Goal: Task Accomplishment & Management: Use online tool/utility

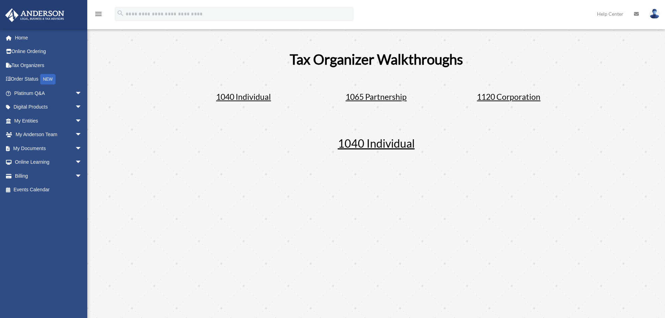
click at [373, 95] on span "1065 Partnership" at bounding box center [375, 97] width 61 height 10
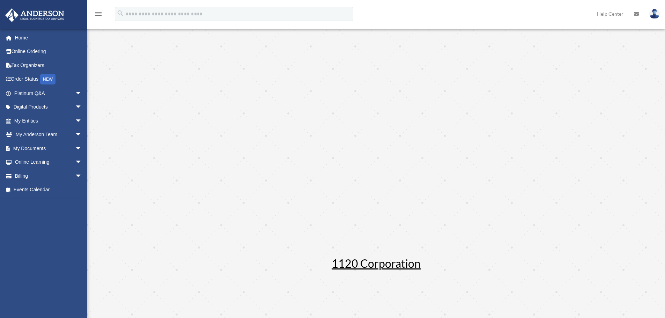
scroll to position [421, 0]
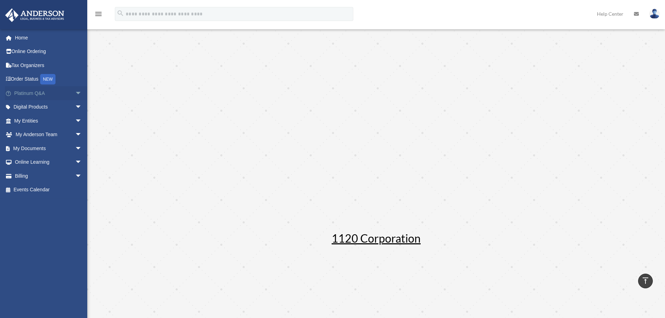
click at [75, 93] on span "arrow_drop_down" at bounding box center [82, 93] width 14 height 14
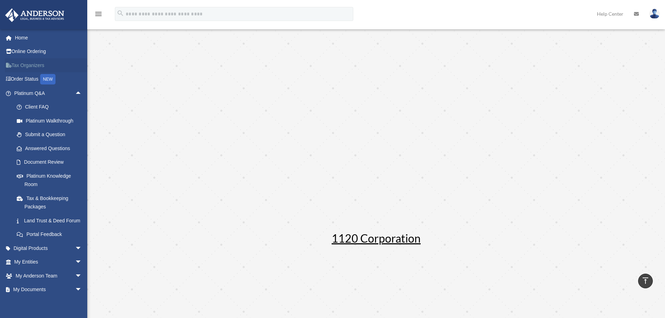
click at [10, 67] on icon at bounding box center [11, 65] width 2 height 5
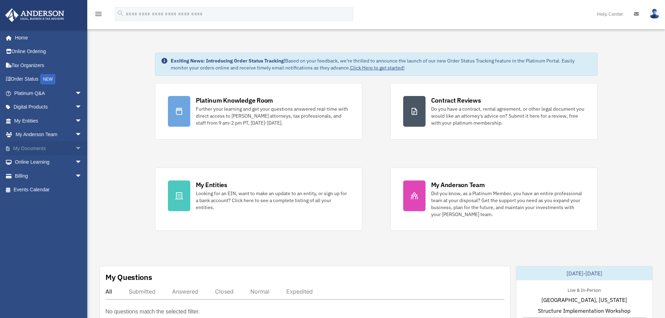
click at [75, 150] on span "arrow_drop_down" at bounding box center [82, 148] width 14 height 14
click at [32, 164] on link "Box" at bounding box center [51, 162] width 83 height 14
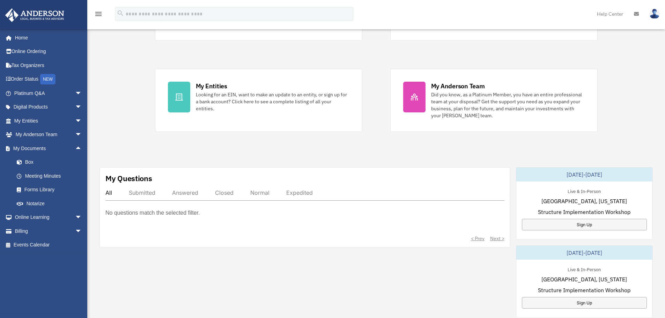
scroll to position [105, 0]
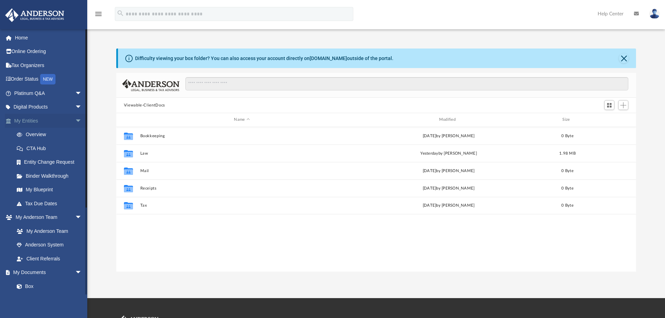
scroll to position [154, 514]
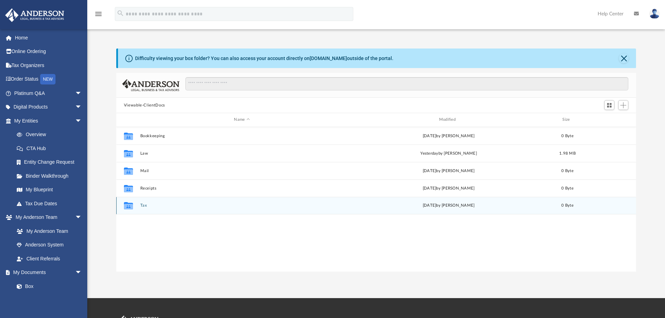
click at [150, 202] on div "Collaborated Folder Tax Tue Jul 29 2025 by Charles Rogler 0 Byte" at bounding box center [376, 205] width 520 height 17
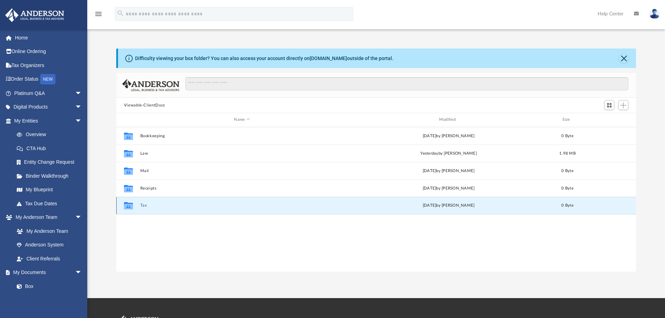
click at [140, 208] on div "Collaborated Folder Tax [DATE] by [PERSON_NAME] 0 Byte" at bounding box center [376, 205] width 520 height 17
click at [624, 104] on span "Add" at bounding box center [623, 105] width 6 height 6
click at [616, 119] on li "Upload" at bounding box center [613, 119] width 22 height 7
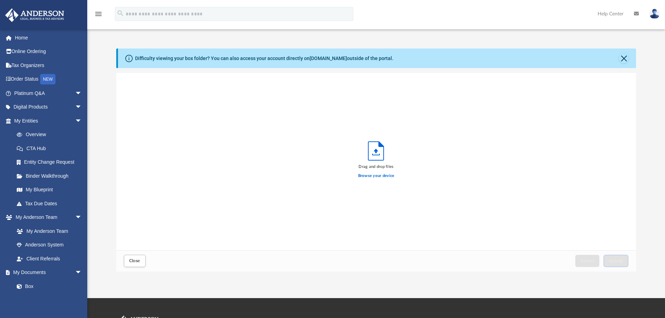
scroll to position [172, 514]
click at [54, 192] on link "My Blueprint" at bounding box center [51, 190] width 83 height 14
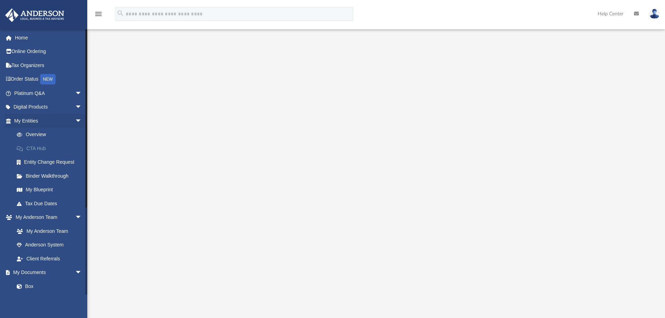
click at [40, 150] on link "CTA Hub" at bounding box center [51, 148] width 83 height 14
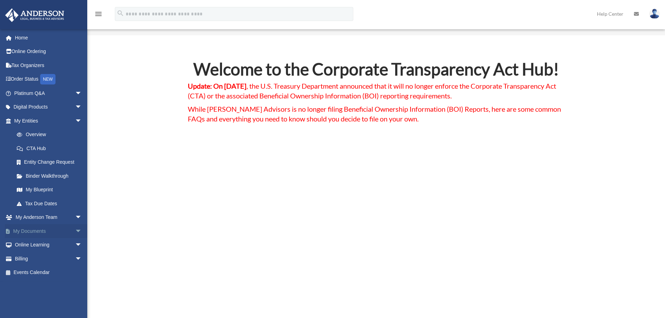
click at [46, 232] on link "My Documents arrow_drop_down" at bounding box center [49, 231] width 88 height 14
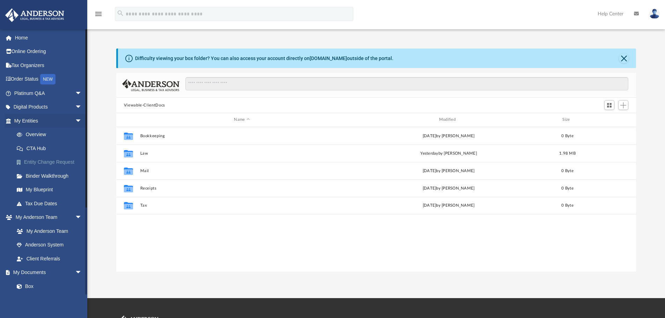
scroll to position [154, 514]
click at [29, 285] on link "Box" at bounding box center [51, 286] width 83 height 14
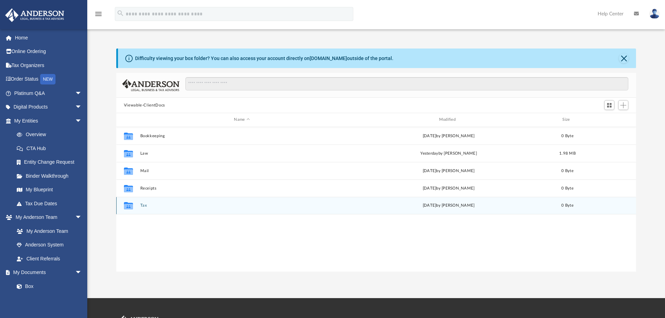
click at [142, 206] on button "Tax" at bounding box center [241, 205] width 203 height 5
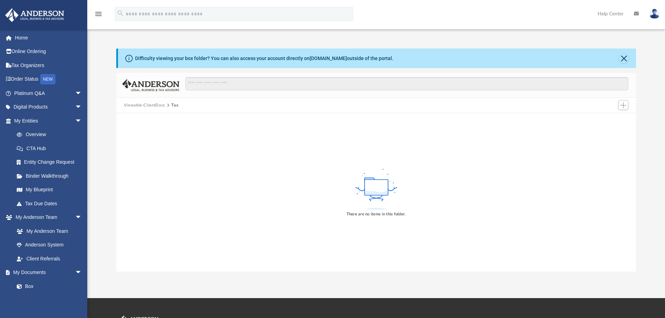
click at [617, 107] on div at bounding box center [623, 105] width 14 height 13
click at [624, 104] on span "Add" at bounding box center [623, 105] width 6 height 6
click at [613, 119] on li "Upload" at bounding box center [613, 119] width 22 height 7
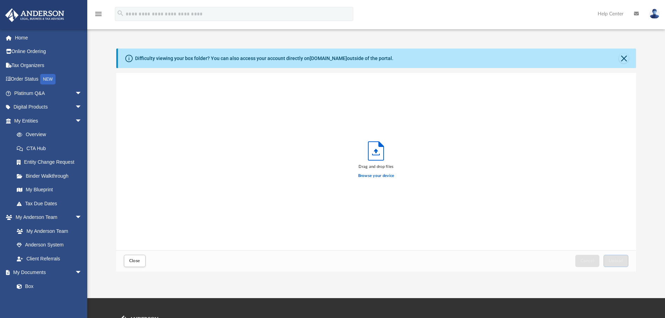
scroll to position [172, 514]
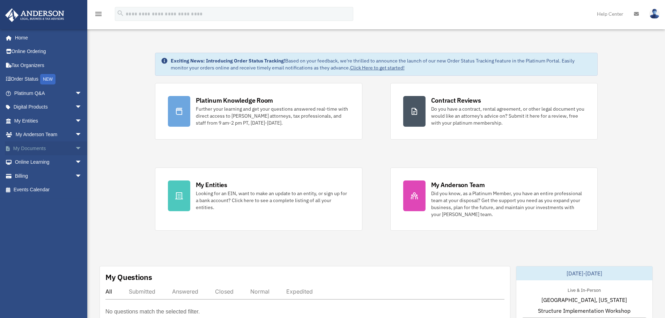
click at [75, 147] on span "arrow_drop_down" at bounding box center [82, 148] width 14 height 14
click at [29, 163] on link "Box" at bounding box center [51, 162] width 83 height 14
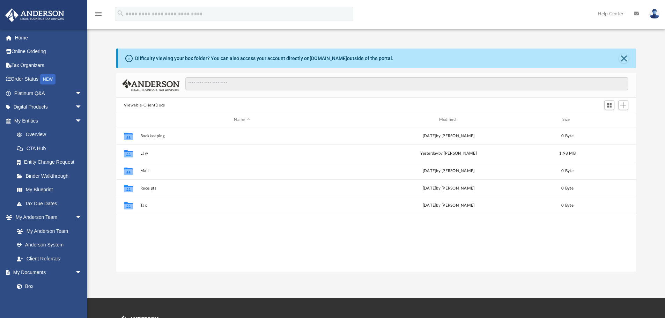
scroll to position [154, 514]
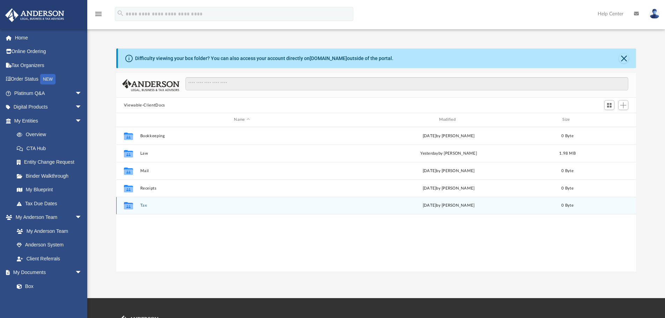
click at [127, 205] on icon "grid" at bounding box center [128, 207] width 9 height 6
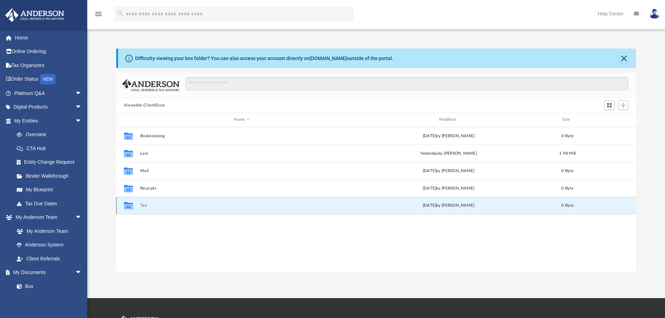
click at [473, 209] on div "Collaborated Folder Tax [DATE] by [PERSON_NAME] 0 Byte" at bounding box center [376, 205] width 520 height 17
click at [400, 211] on div "Collaborated Folder Tax [DATE] by [PERSON_NAME] 0 Byte" at bounding box center [376, 205] width 520 height 17
click at [136, 207] on div "Collaborated Folder" at bounding box center [128, 205] width 17 height 11
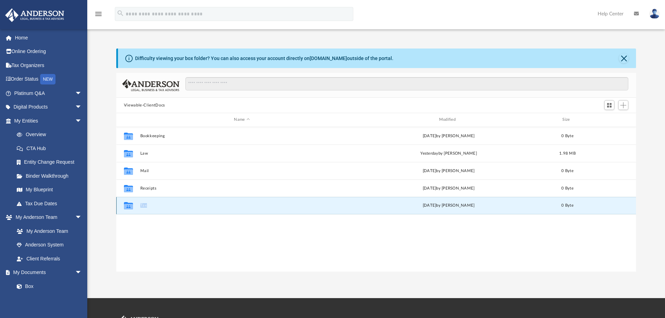
click at [136, 207] on div "Collaborated Folder" at bounding box center [128, 205] width 17 height 11
click at [132, 208] on icon "grid" at bounding box center [128, 207] width 9 height 6
click at [125, 206] on icon "grid" at bounding box center [128, 207] width 9 height 6
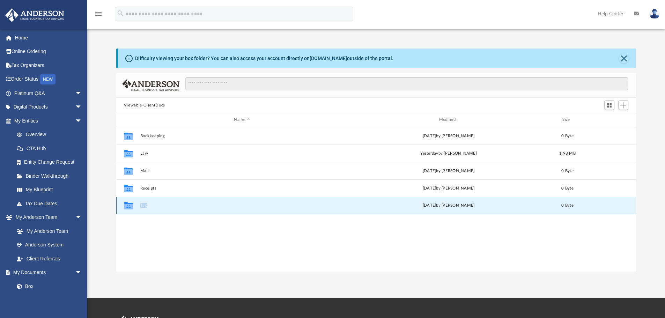
click at [323, 207] on button "Tax" at bounding box center [241, 205] width 203 height 5
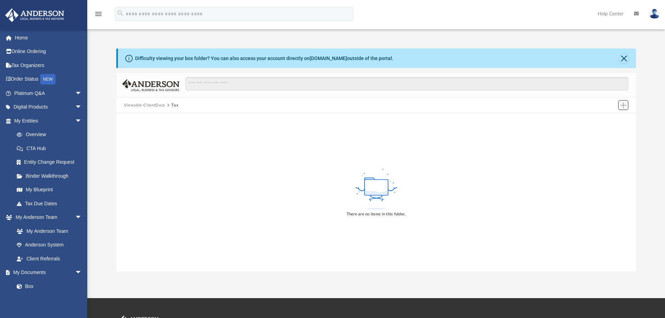
click at [627, 105] on button "Add" at bounding box center [623, 105] width 10 height 10
click at [614, 118] on li "Upload" at bounding box center [613, 119] width 22 height 7
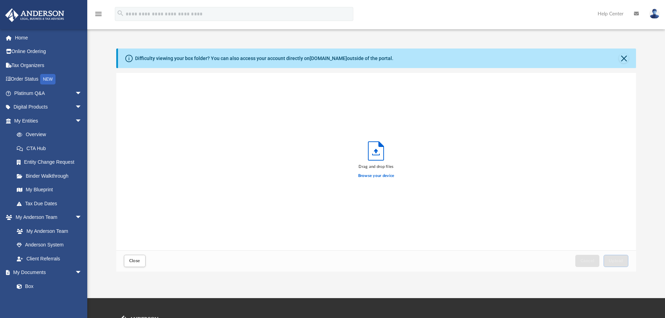
scroll to position [172, 514]
drag, startPoint x: 392, startPoint y: 165, endPoint x: 318, endPoint y: 149, distance: 75.3
click at [318, 149] on div "Drag and drop files Browse your device" at bounding box center [376, 161] width 520 height 177
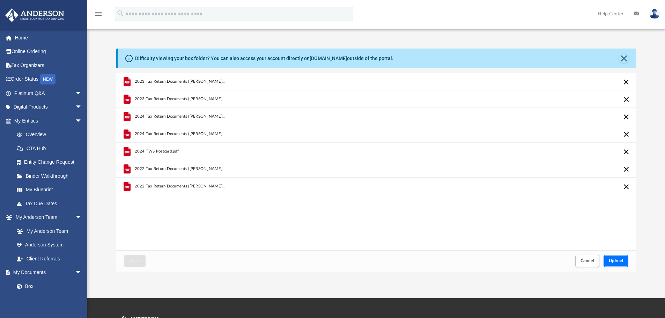
click at [624, 262] on button "Upload" at bounding box center [615, 261] width 25 height 12
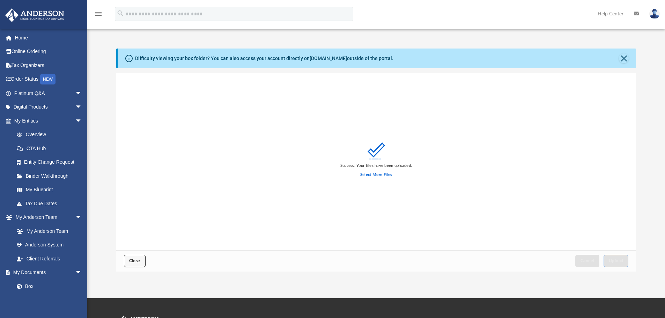
click at [137, 265] on button "Close" at bounding box center [135, 261] width 22 height 12
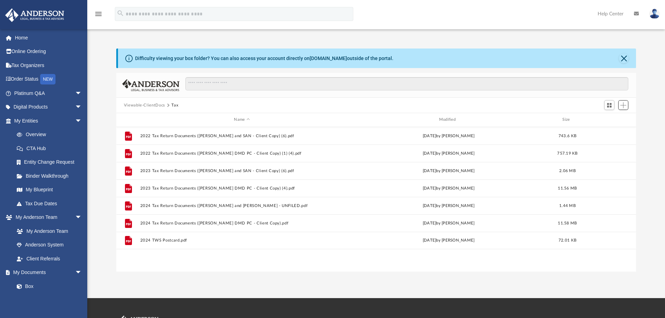
scroll to position [154, 514]
click at [152, 106] on button "Viewable-ClientDocs" at bounding box center [144, 105] width 41 height 6
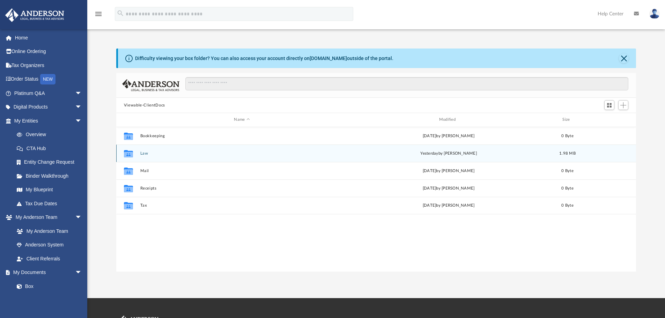
click at [144, 155] on button "Law" at bounding box center [241, 153] width 203 height 5
